Goal: Navigation & Orientation: Understand site structure

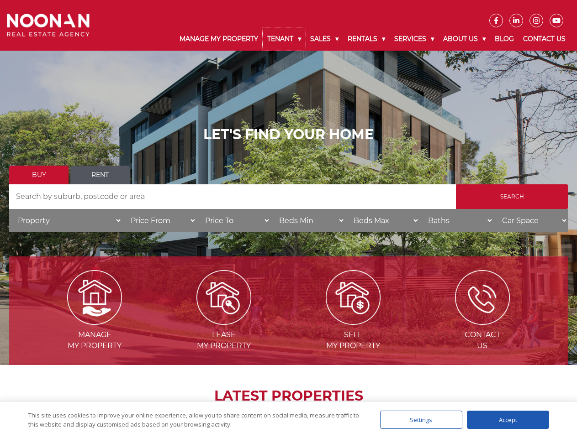
click at [284, 39] on link "Tenant" at bounding box center [283, 38] width 43 height 23
click at [325, 39] on link "Sales" at bounding box center [323, 38] width 37 height 23
click at [367, 39] on link "Rentals" at bounding box center [366, 38] width 47 height 23
click at [415, 39] on link "Services" at bounding box center [413, 38] width 49 height 23
click at [465, 39] on link "About Us" at bounding box center [464, 38] width 52 height 23
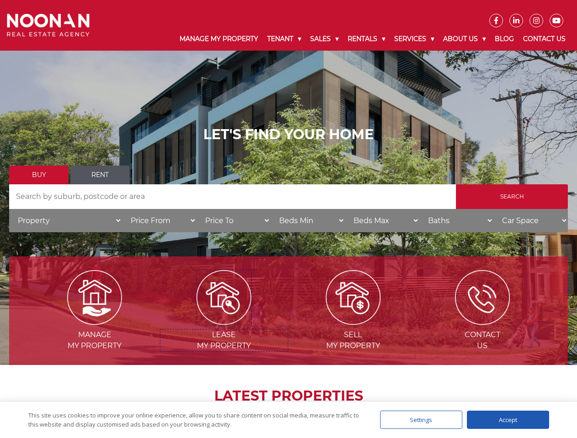
click at [224, 321] on img at bounding box center [223, 297] width 55 height 55
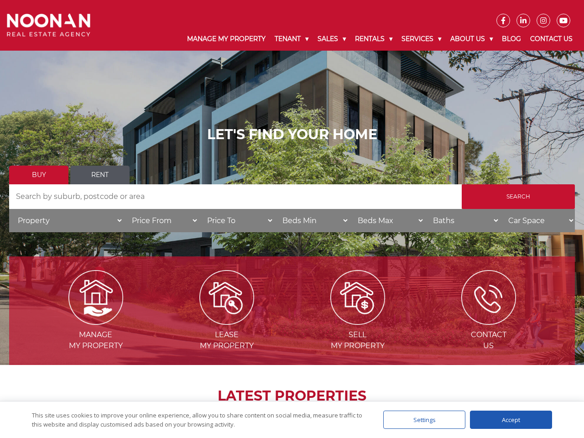
click at [421, 420] on div "Settings" at bounding box center [424, 420] width 82 height 18
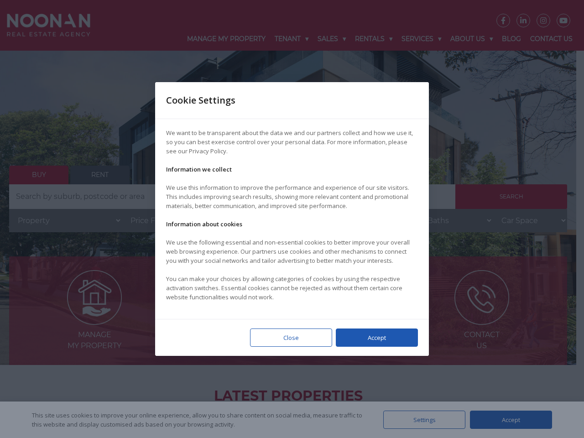
click at [508, 420] on div at bounding box center [292, 219] width 584 height 438
